Goal: Transaction & Acquisition: Subscribe to service/newsletter

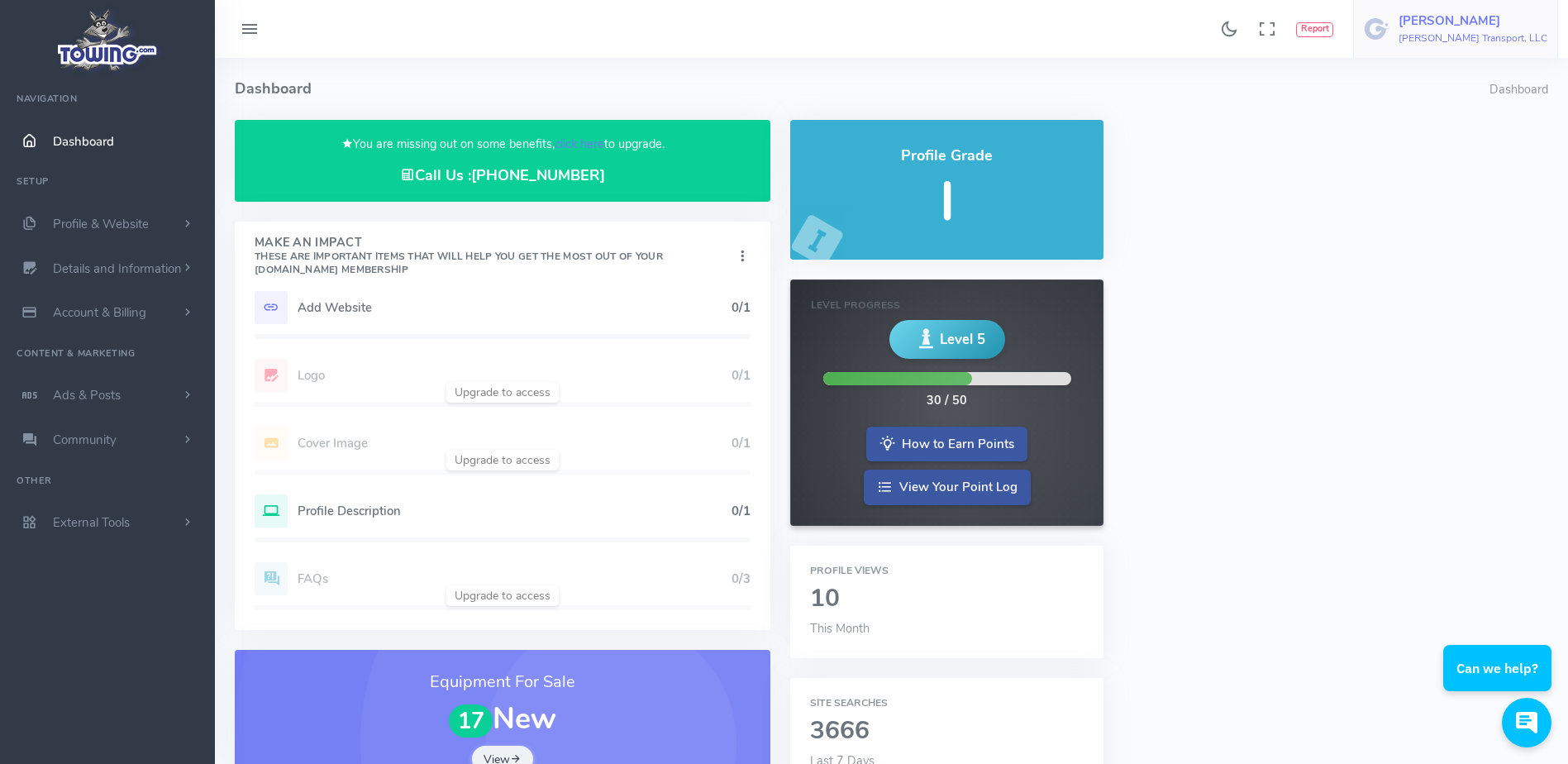
click at [1490, 30] on span "Ed Hunt Hunt Transport, LLC" at bounding box center [1473, 29] width 149 height 30
click at [1468, 162] on span "Logout" at bounding box center [1454, 158] width 38 height 17
click at [580, 146] on link "click here" at bounding box center [579, 144] width 49 height 17
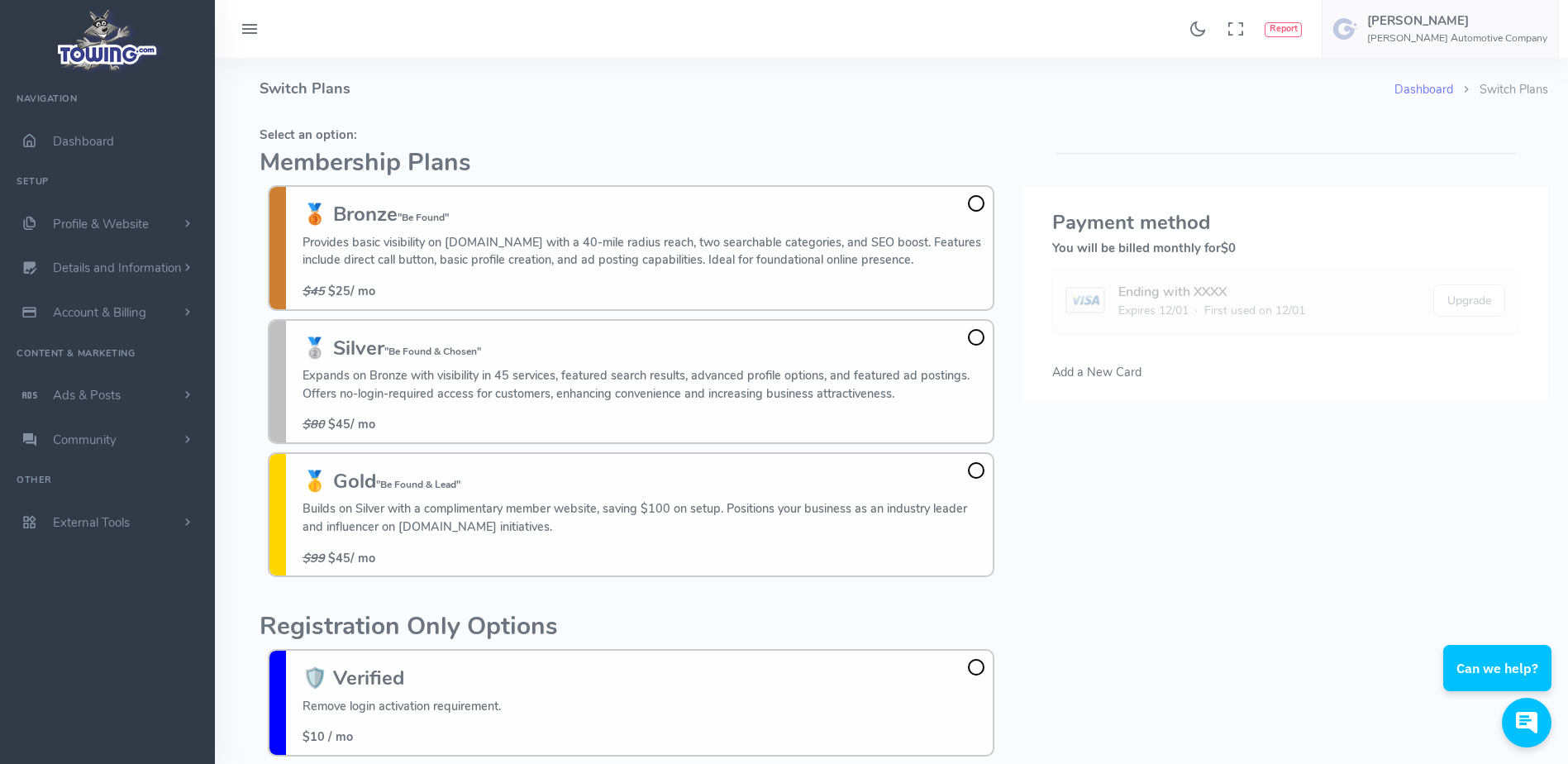
click at [578, 144] on fieldset "Select an option: Membership Plans 🥉 Bronze "Be Found" Provides basic visibilit…" at bounding box center [631, 353] width 743 height 466
click at [478, 121] on fieldset "Select an option: Membership Plans 🥉 Bronze "Be Found" Provides basic visibilit…" at bounding box center [631, 353] width 743 height 466
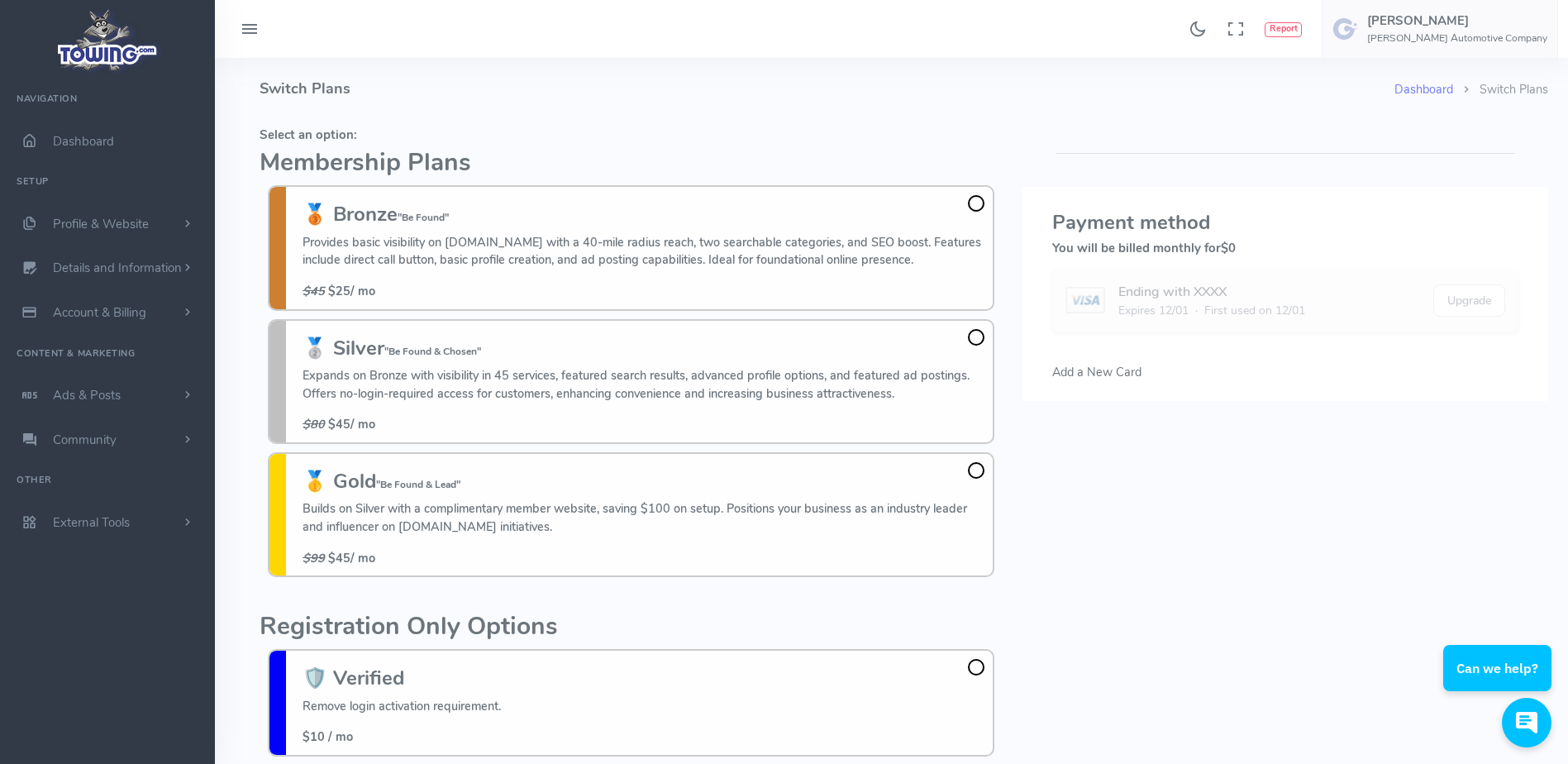
click at [478, 121] on fieldset "Select an option: Membership Plans 🥉 Bronze "Be Found" Provides basic visibilit…" at bounding box center [631, 353] width 743 height 466
click at [705, 121] on fieldset "Select an option: Membership Plans 🥉 Bronze "Be Found" Provides basic visibilit…" at bounding box center [631, 353] width 743 height 466
click at [1140, 545] on div "Please select a credit card or add a new credit card . Payment method You will …" at bounding box center [1286, 491] width 546 height 742
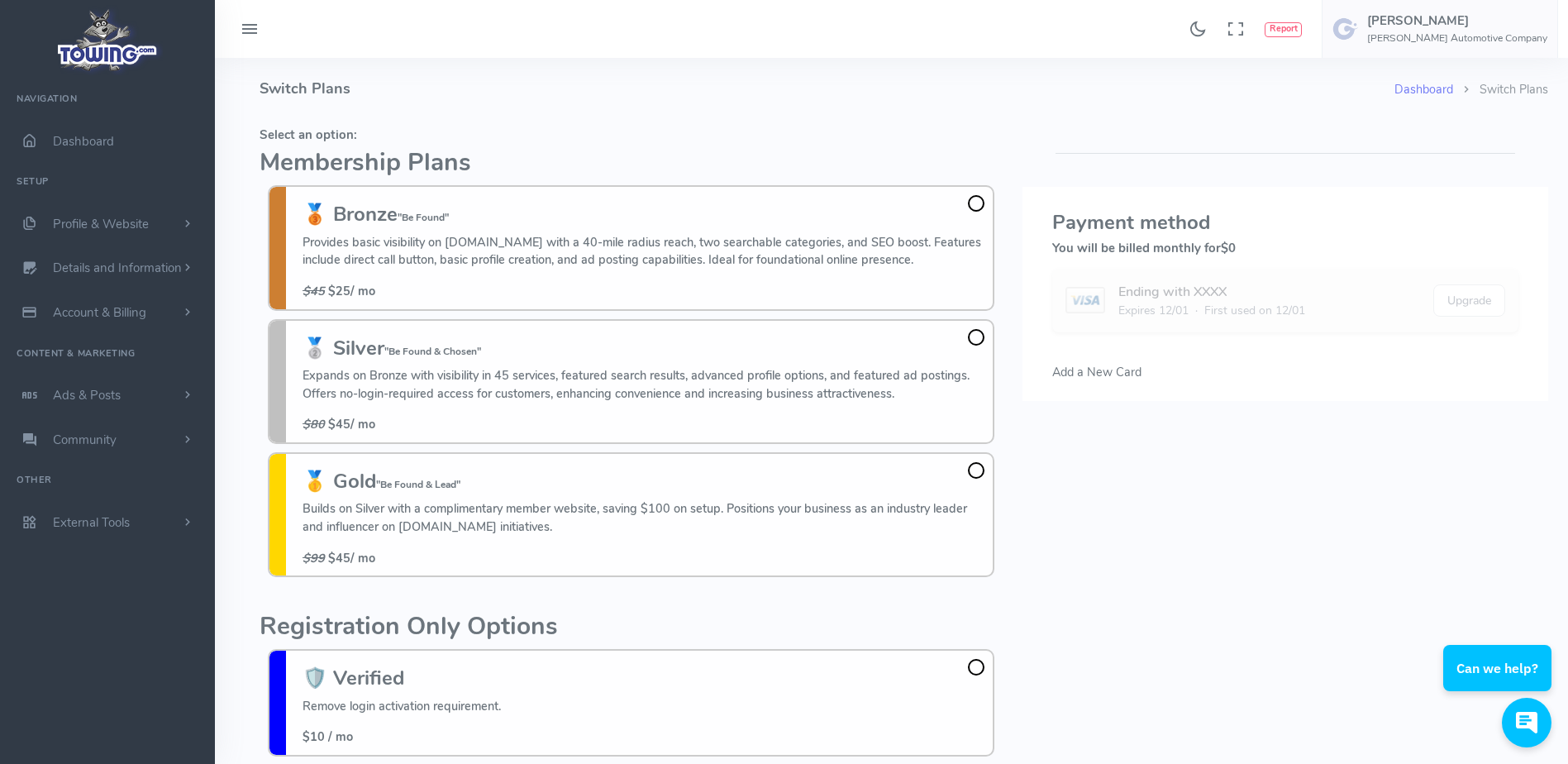
click at [973, 468] on span at bounding box center [977, 471] width 17 height 17
click at [0, 0] on input "🥇 Gold "Be Found & Lead" Builds on Silver with a complimentary member website, …" at bounding box center [0, 0] width 0 height 0
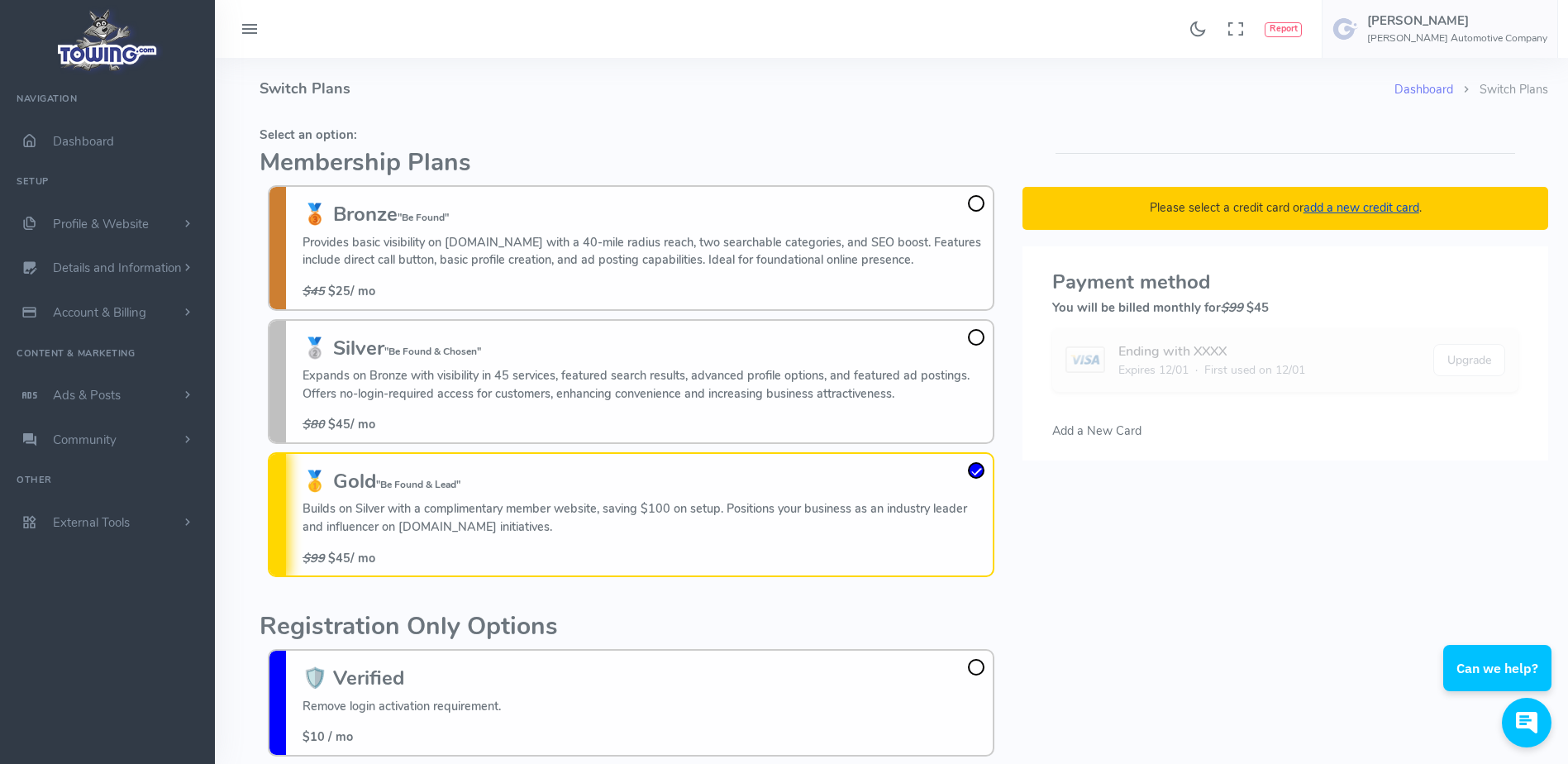
click at [680, 44] on div "Found 17 results Analytics Report Users Erwin Brown" at bounding box center [891, 28] width 1353 height 58
click at [1085, 434] on span "Add a New Card" at bounding box center [1097, 431] width 89 height 17
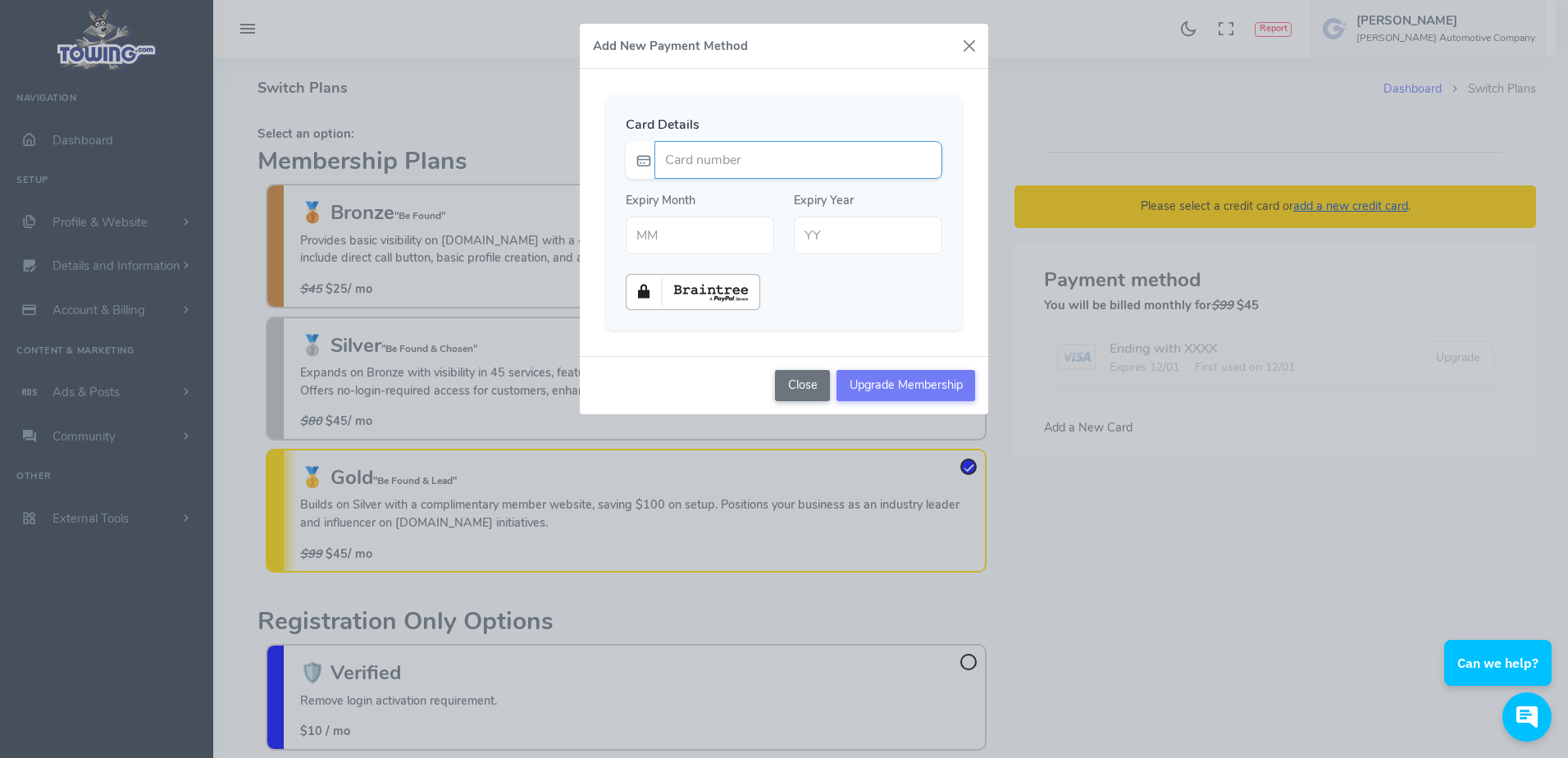
click at [840, 171] on input "Card number" at bounding box center [798, 160] width 288 height 38
click at [734, 159] on input "Card number" at bounding box center [798, 160] width 288 height 38
type input "5284222005868944"
click at [784, 70] on div "Card Details 5284222005868944 Expiry Month Expiry Year" at bounding box center [784, 212] width 408 height 287
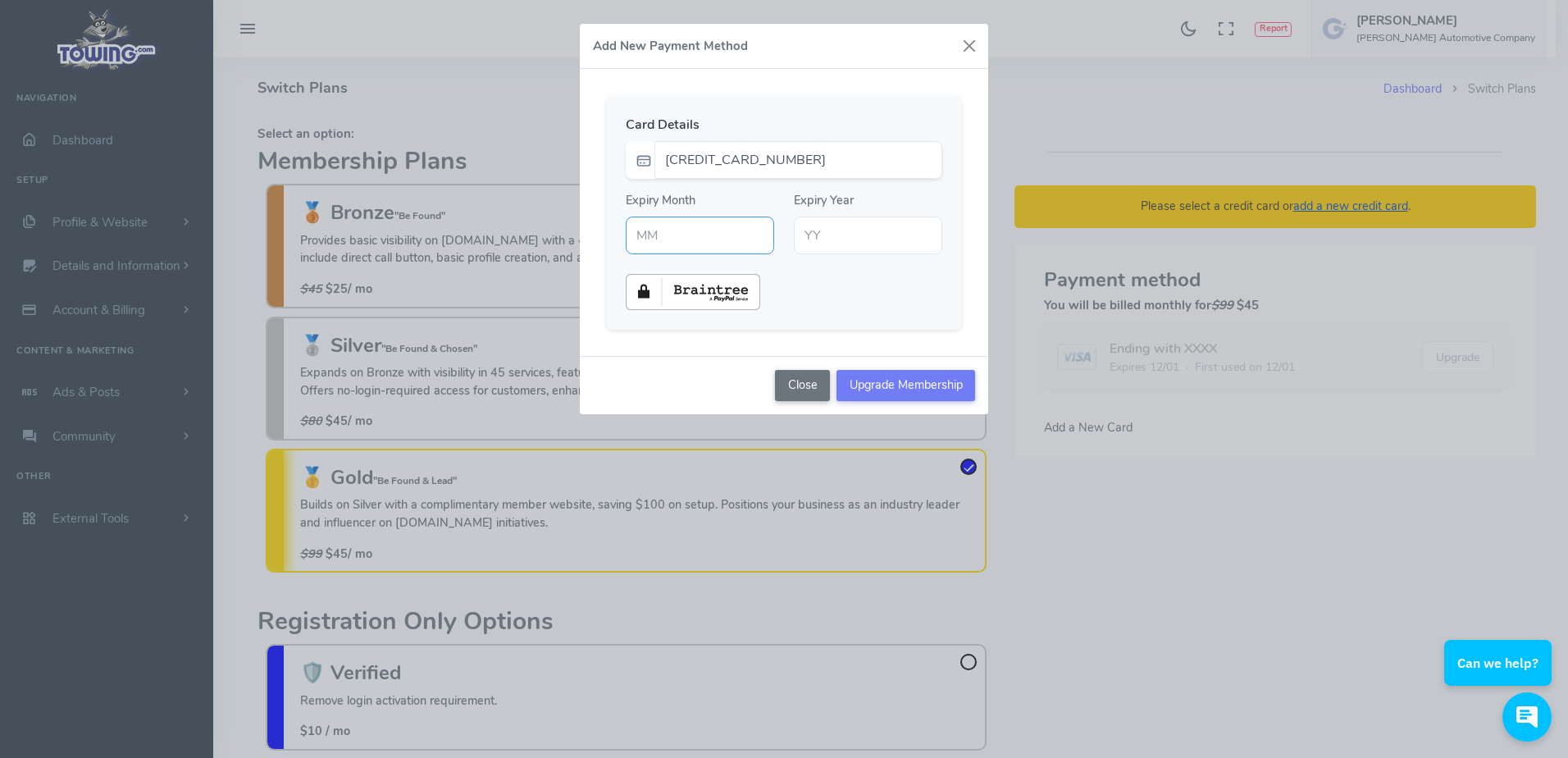
click at [673, 242] on input "text" at bounding box center [700, 235] width 148 height 38
type input "11"
click at [829, 248] on input "text" at bounding box center [868, 235] width 148 height 38
type input "27"
click at [845, 293] on div at bounding box center [784, 292] width 336 height 36
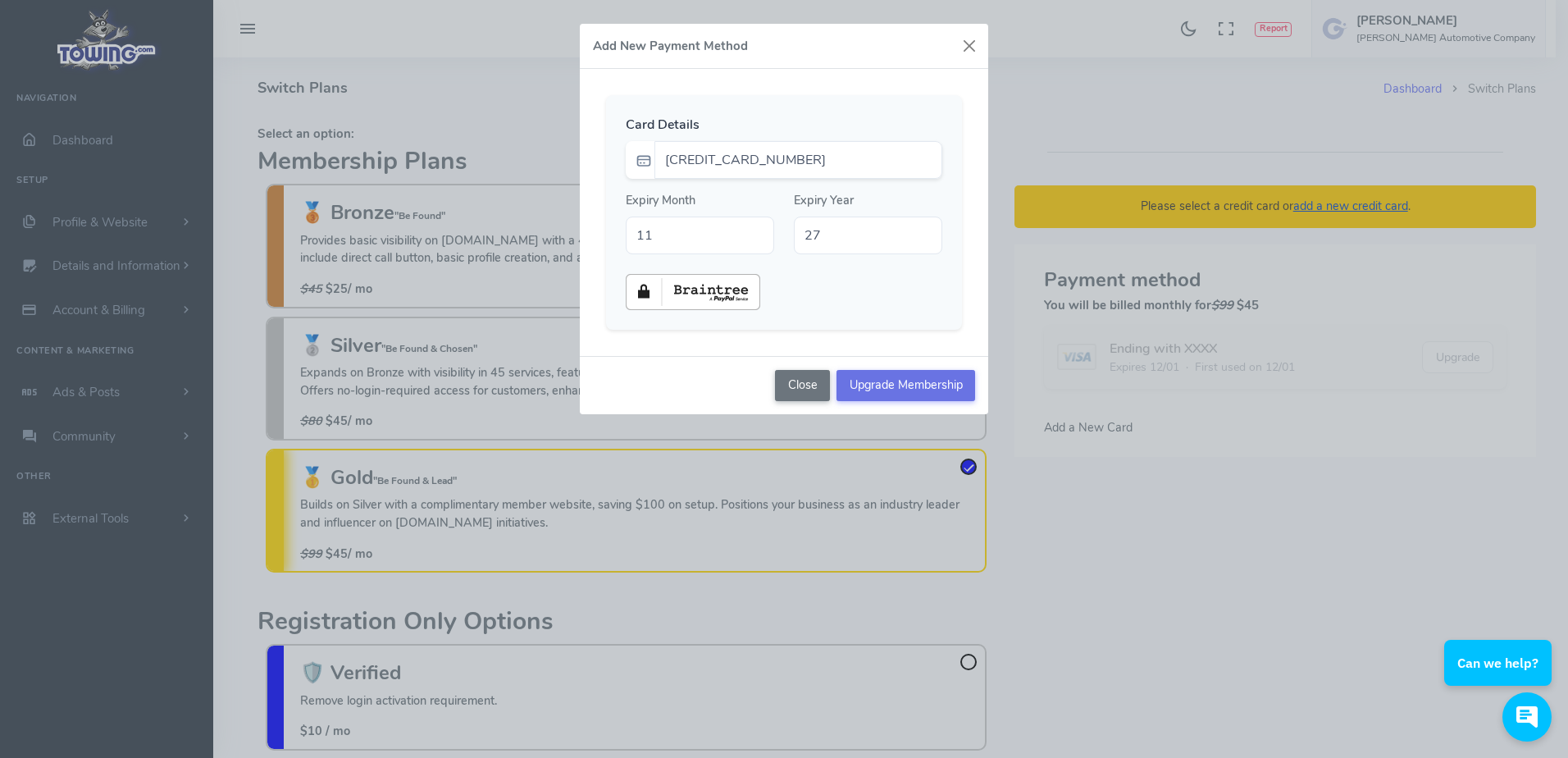
click at [895, 390] on input "Upgrade Membership" at bounding box center [905, 386] width 138 height 31
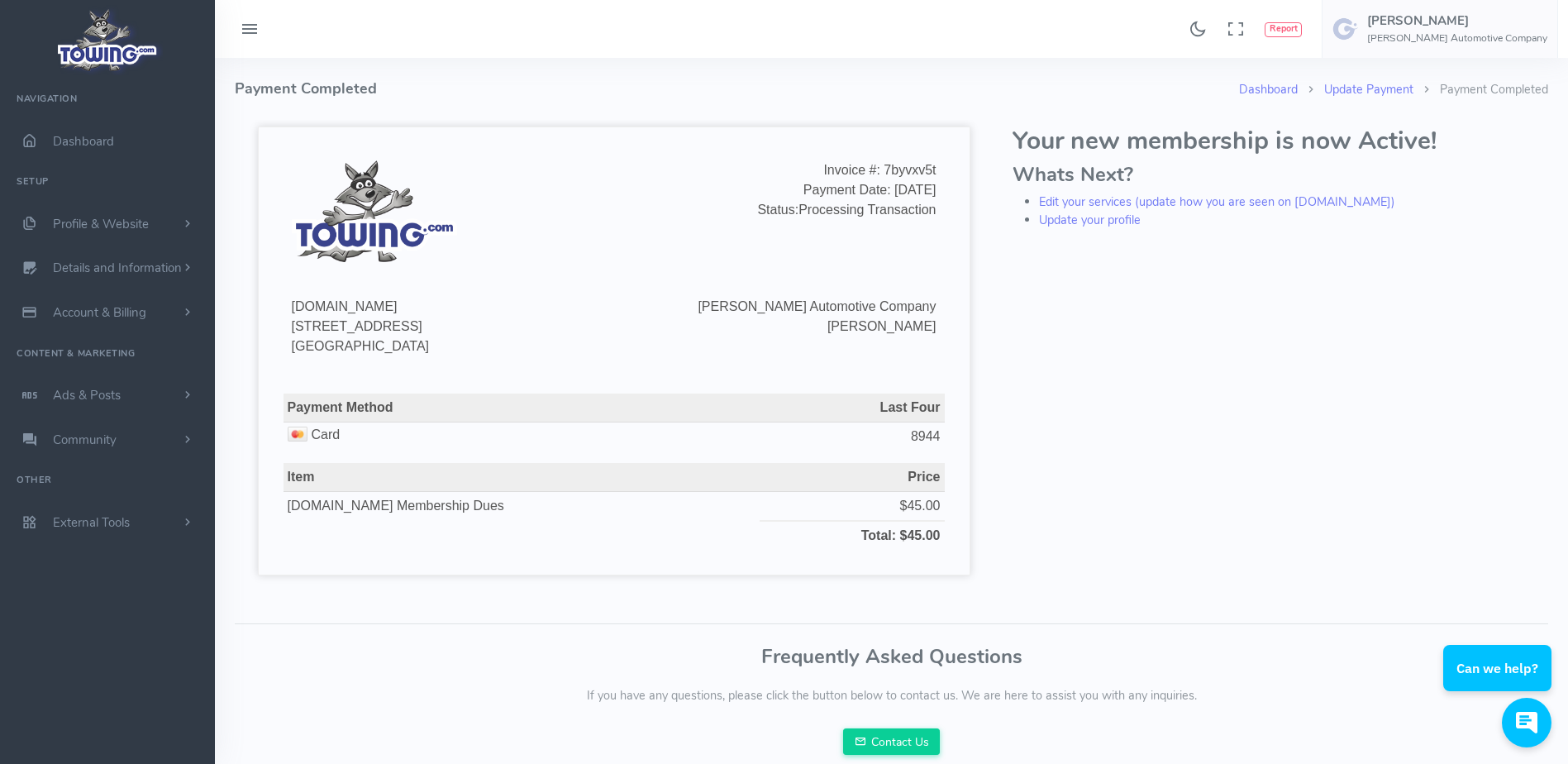
click at [513, 119] on h4 "Payment Completed" at bounding box center [736, 89] width 1004 height 62
click at [129, 128] on link "Dashboard" at bounding box center [107, 141] width 215 height 44
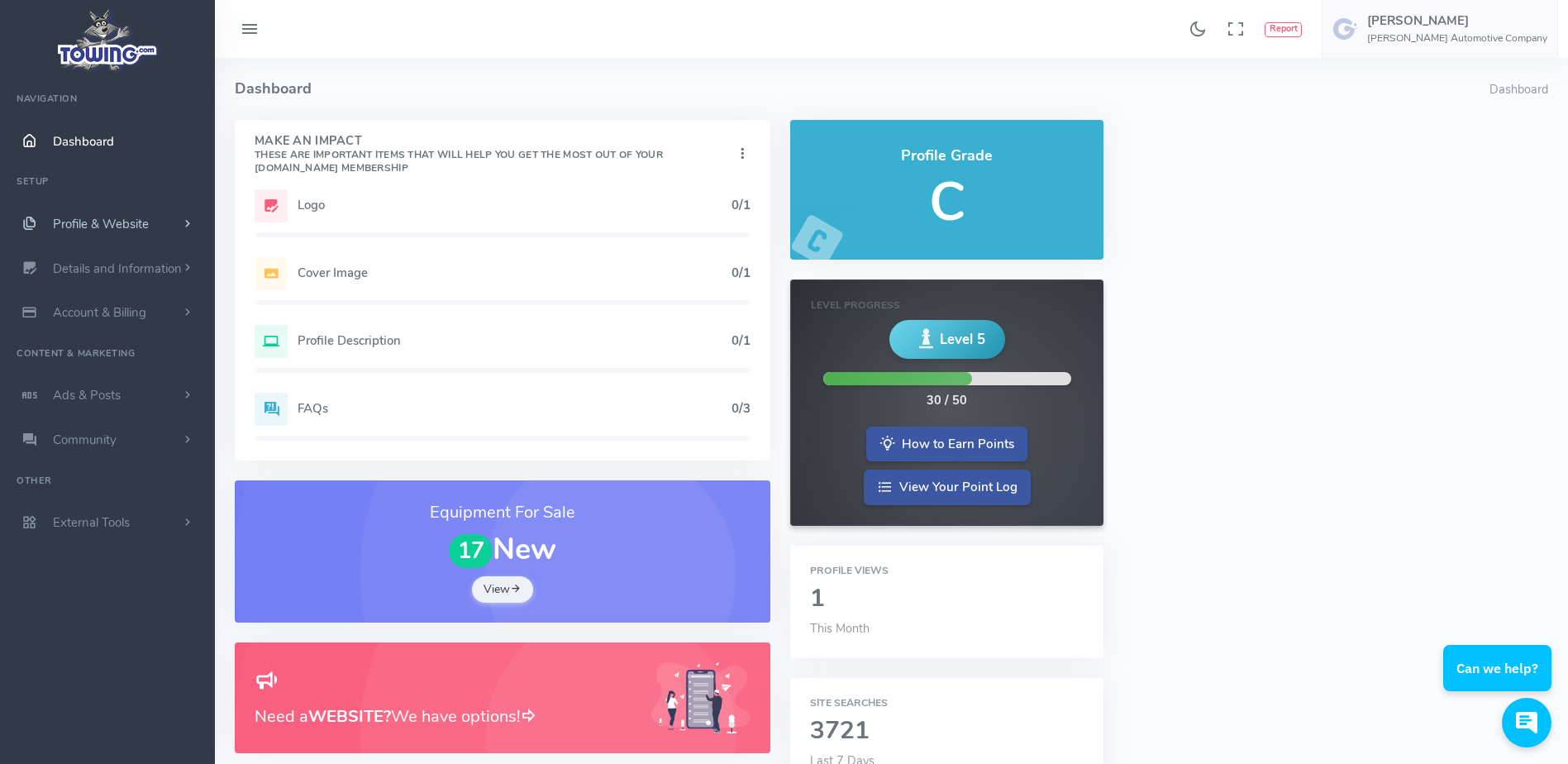
click at [156, 219] on link "Profile & Website" at bounding box center [107, 224] width 215 height 44
